Goal: Task Accomplishment & Management: Manage account settings

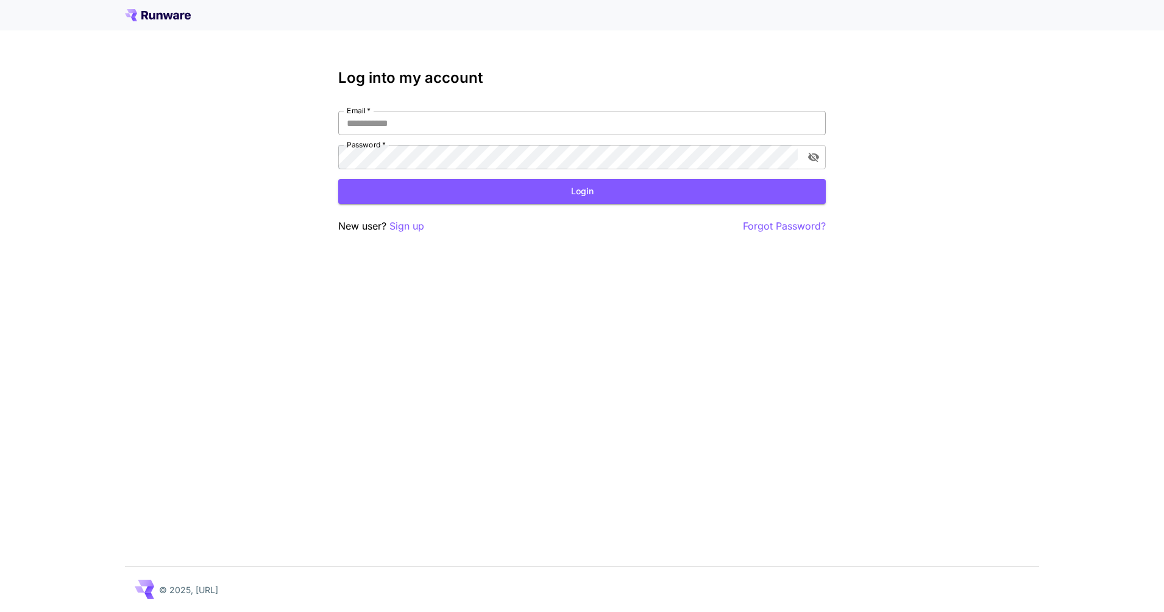
drag, startPoint x: 0, startPoint y: 0, endPoint x: 497, endPoint y: 117, distance: 510.9
click at [497, 117] on input "Email   *" at bounding box center [582, 123] width 488 height 24
type input "**********"
click button "Login" at bounding box center [582, 191] width 488 height 25
click at [812, 157] on icon "toggle password visibility" at bounding box center [813, 158] width 11 height 10
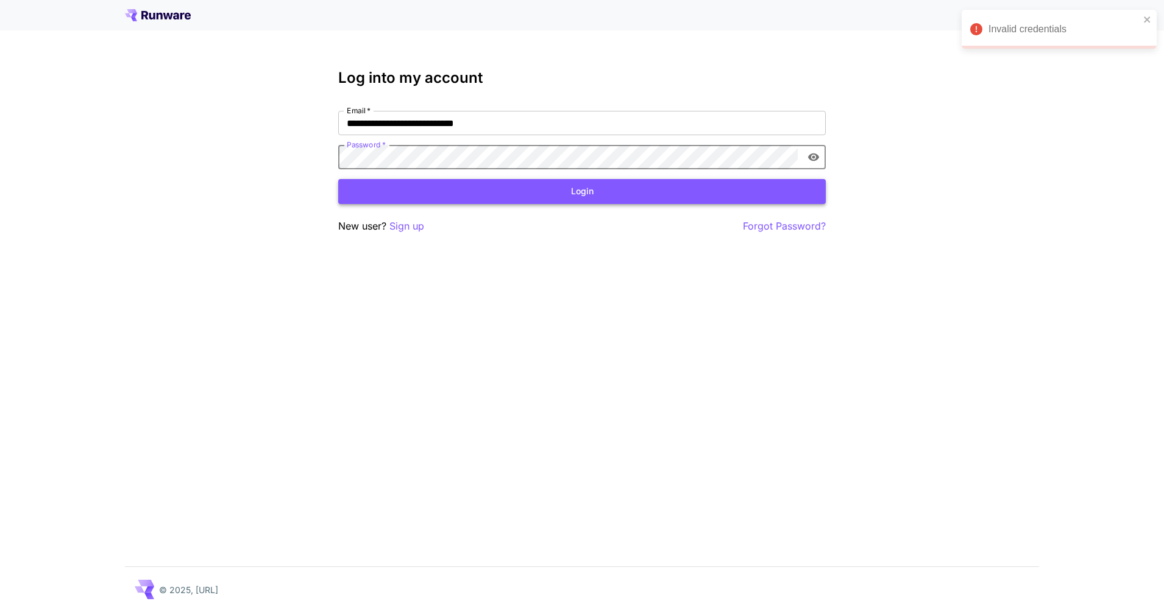
click at [608, 195] on button "Login" at bounding box center [582, 191] width 488 height 25
click at [566, 185] on button "Login" at bounding box center [582, 191] width 488 height 25
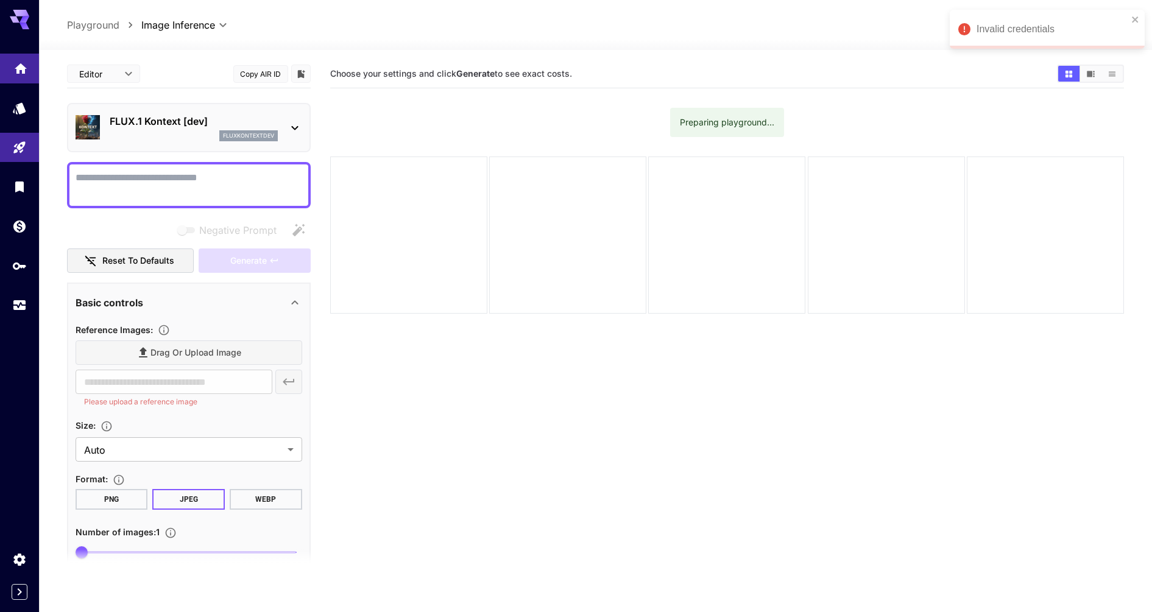
click at [26, 59] on div "Home" at bounding box center [20, 64] width 15 height 15
